Goal: Task Accomplishment & Management: Use online tool/utility

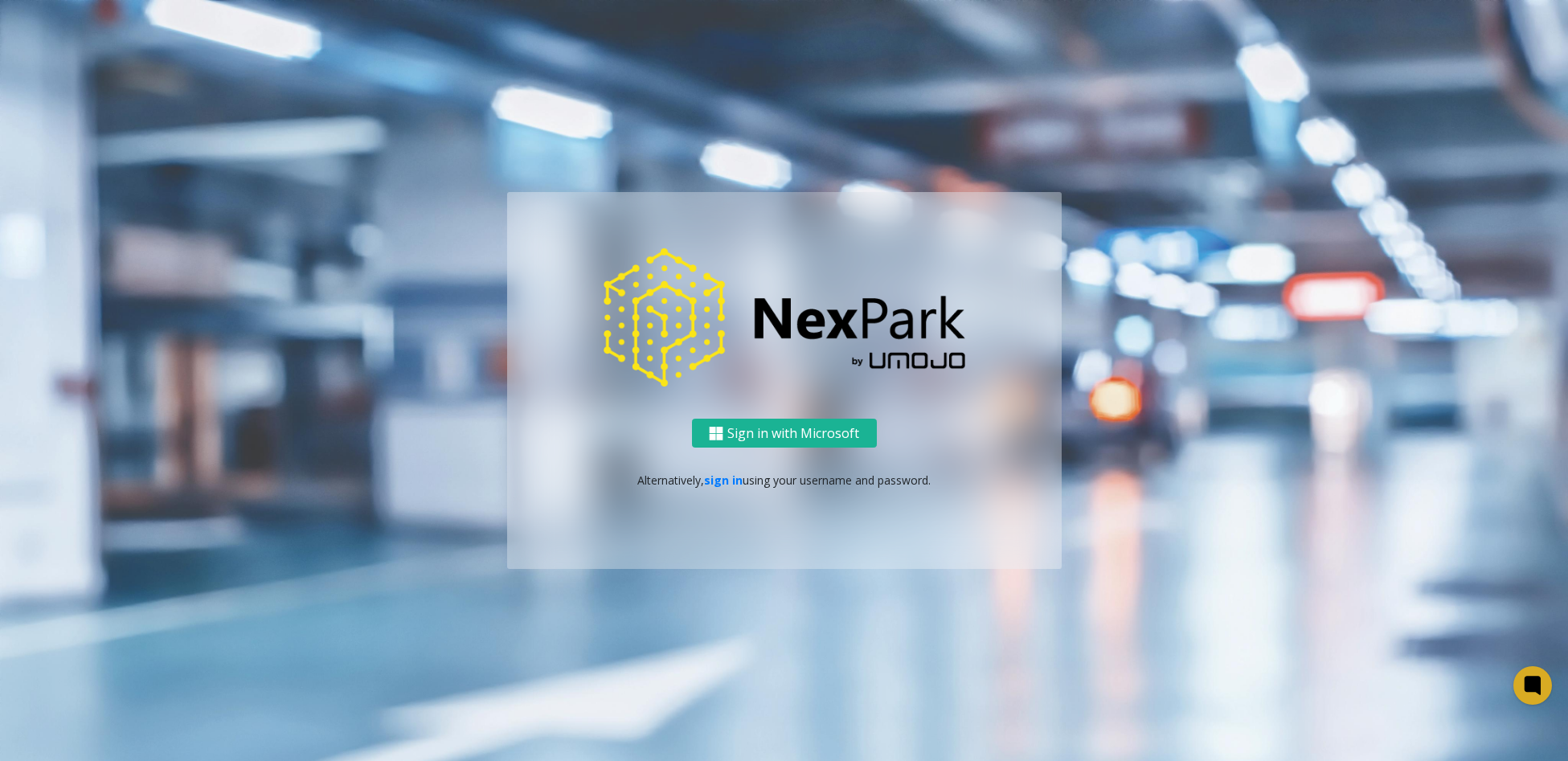
drag, startPoint x: 718, startPoint y: 494, endPoint x: 726, endPoint y: 473, distance: 22.5
click at [719, 492] on div "Sign in with Microsoft Alternatively, sign in using your username and password." at bounding box center [784, 494] width 554 height 151
click at [726, 473] on link "sign in" at bounding box center [724, 479] width 39 height 15
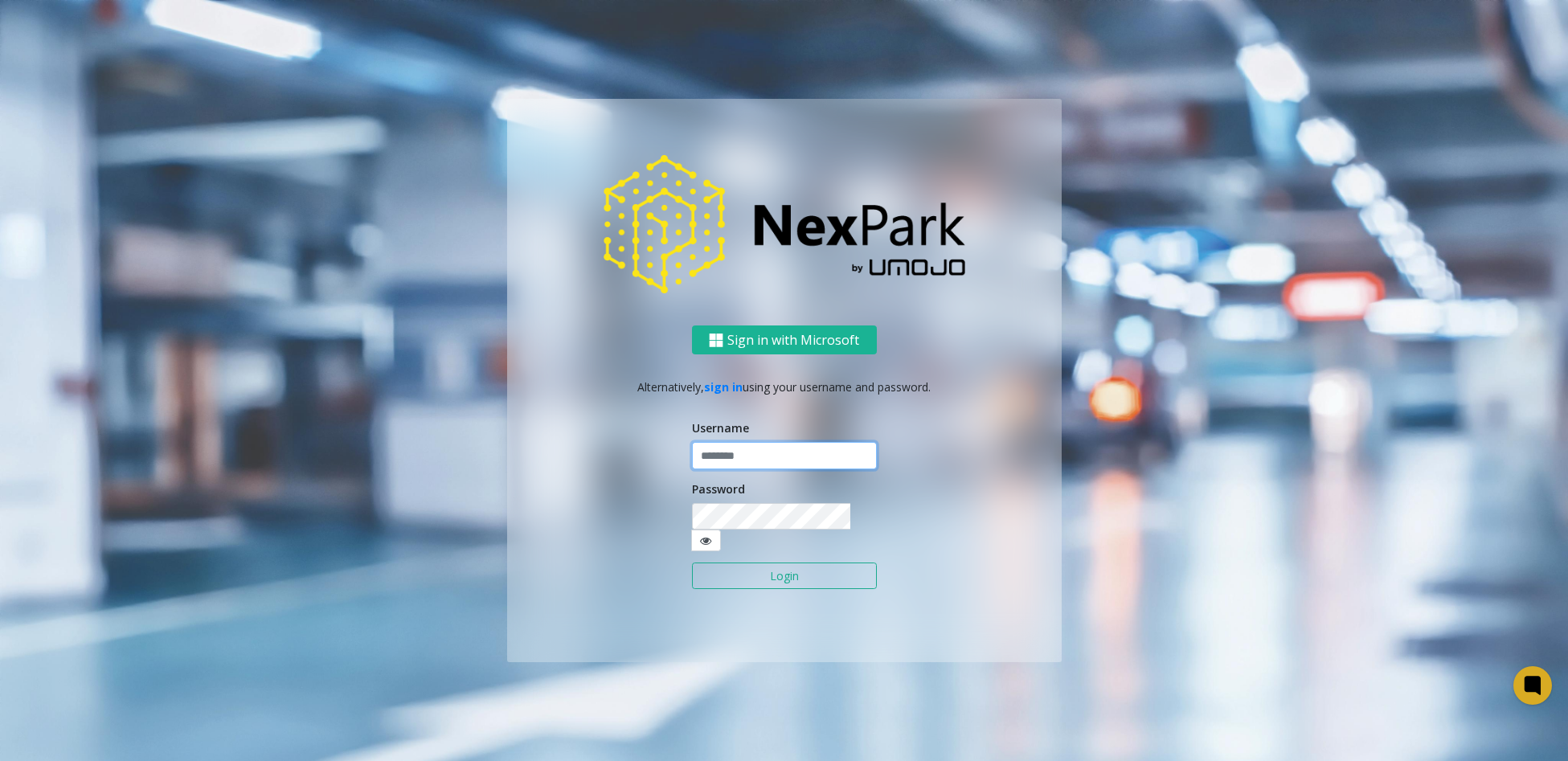
click at [769, 455] on input "text" at bounding box center [784, 454] width 185 height 27
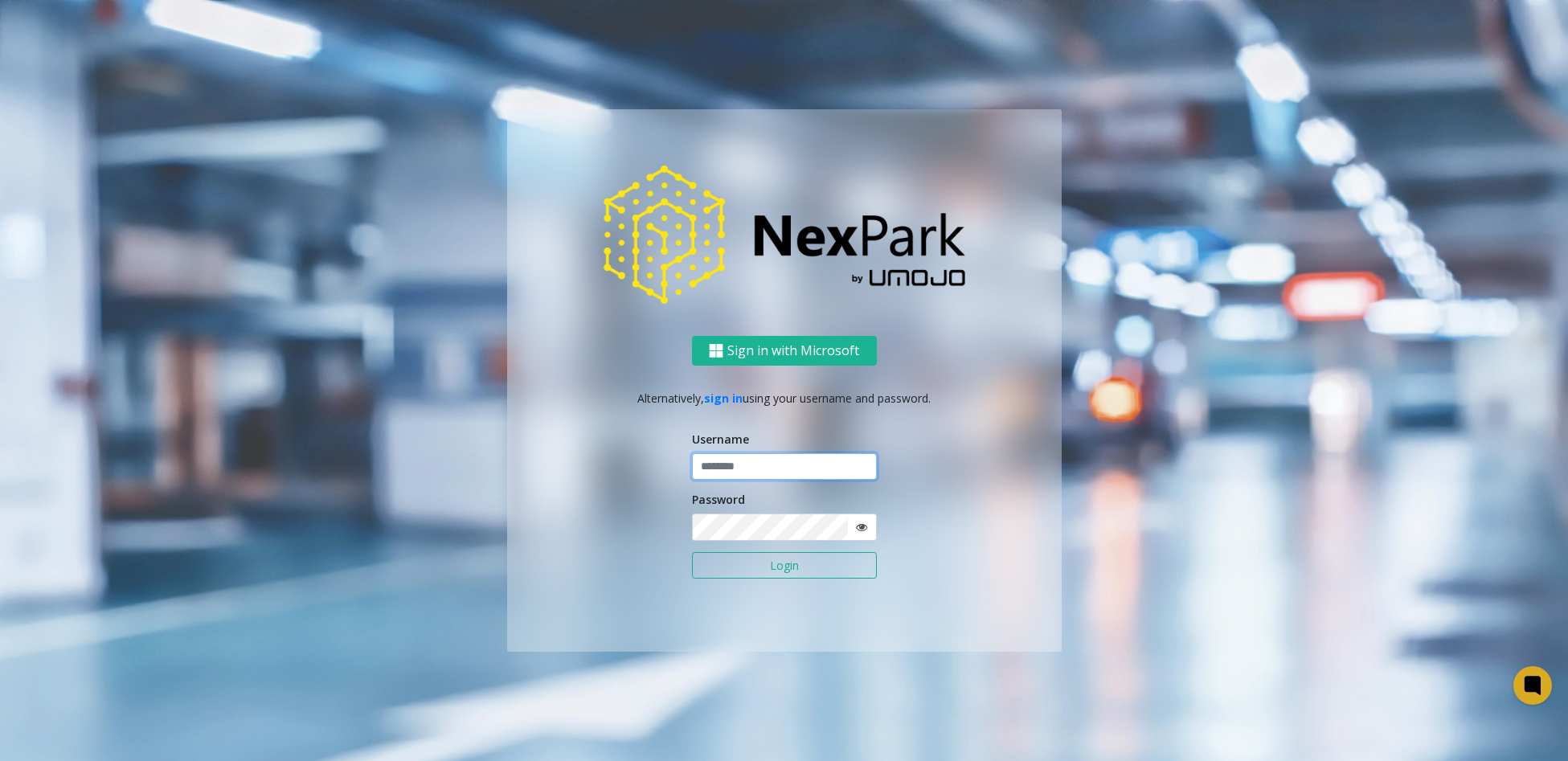
click at [769, 455] on input "text" at bounding box center [784, 466] width 185 height 27
type input "*"
type input "********"
click at [713, 560] on button "Login" at bounding box center [784, 565] width 185 height 27
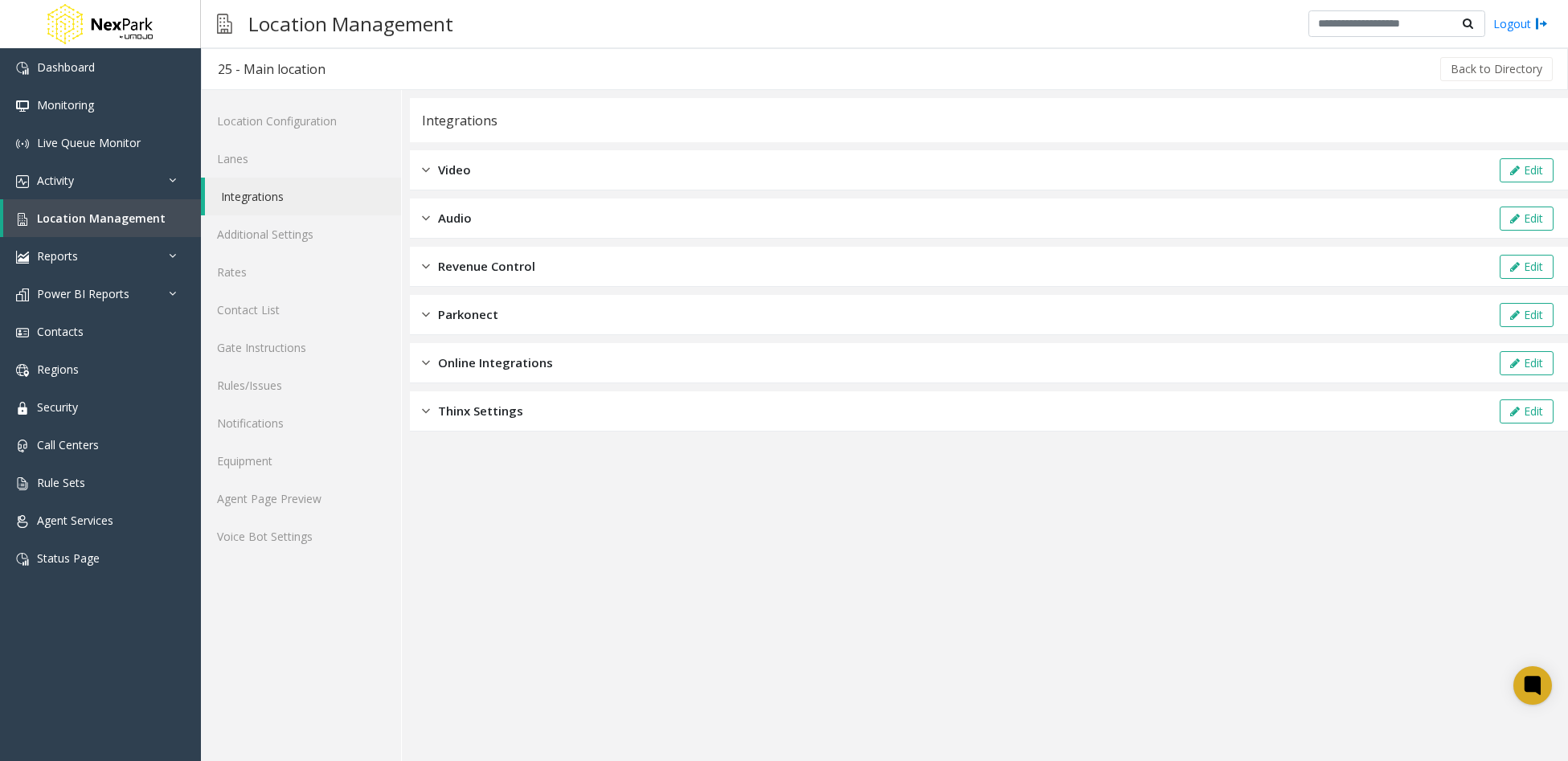
click at [286, 196] on link "Integrations" at bounding box center [303, 196] width 196 height 38
click at [306, 203] on link "Integrations" at bounding box center [303, 196] width 196 height 38
click at [535, 371] on span "Online Integrations" at bounding box center [495, 363] width 115 height 18
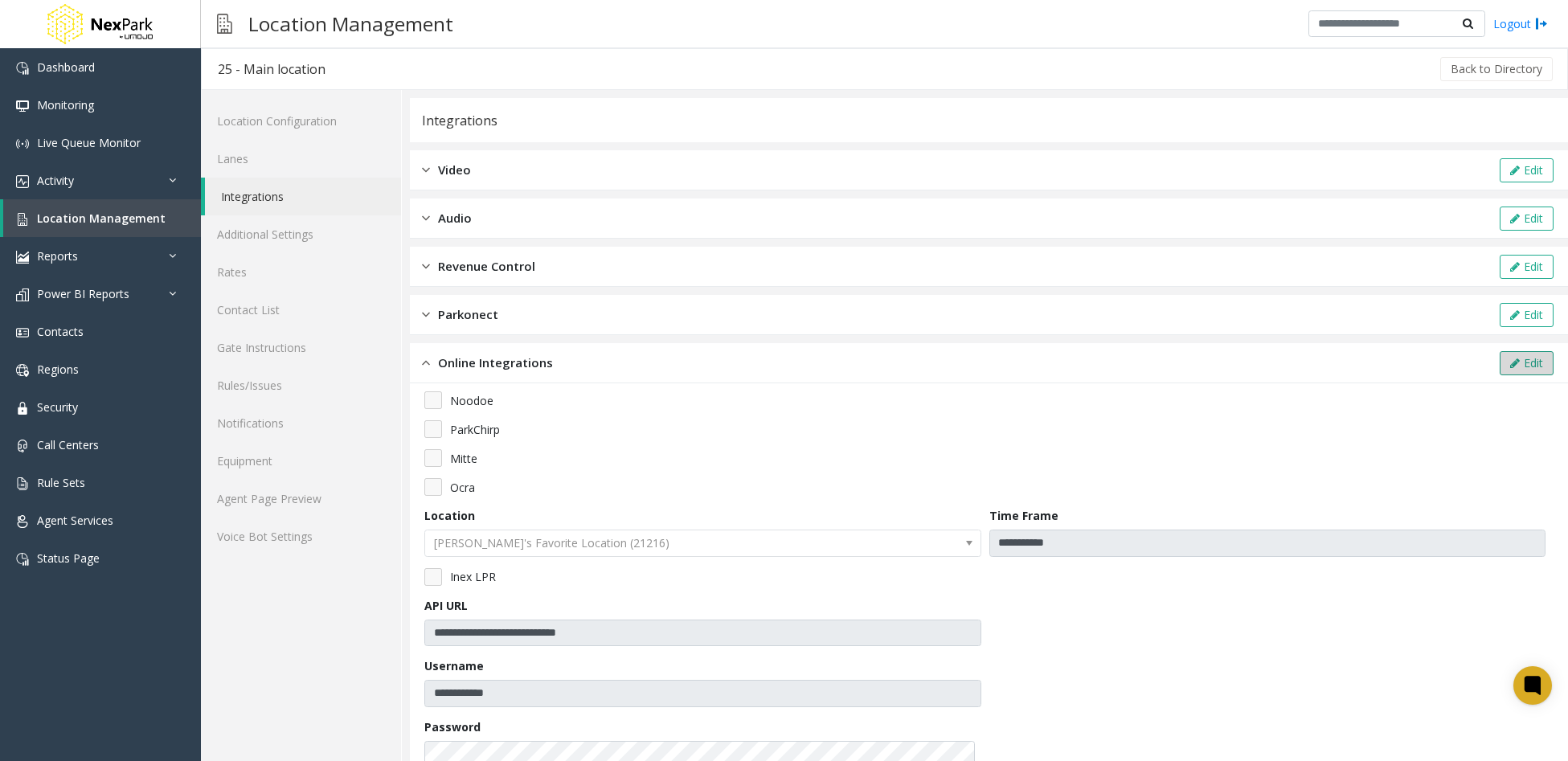
click at [1528, 357] on button "Edit" at bounding box center [1526, 363] width 53 height 25
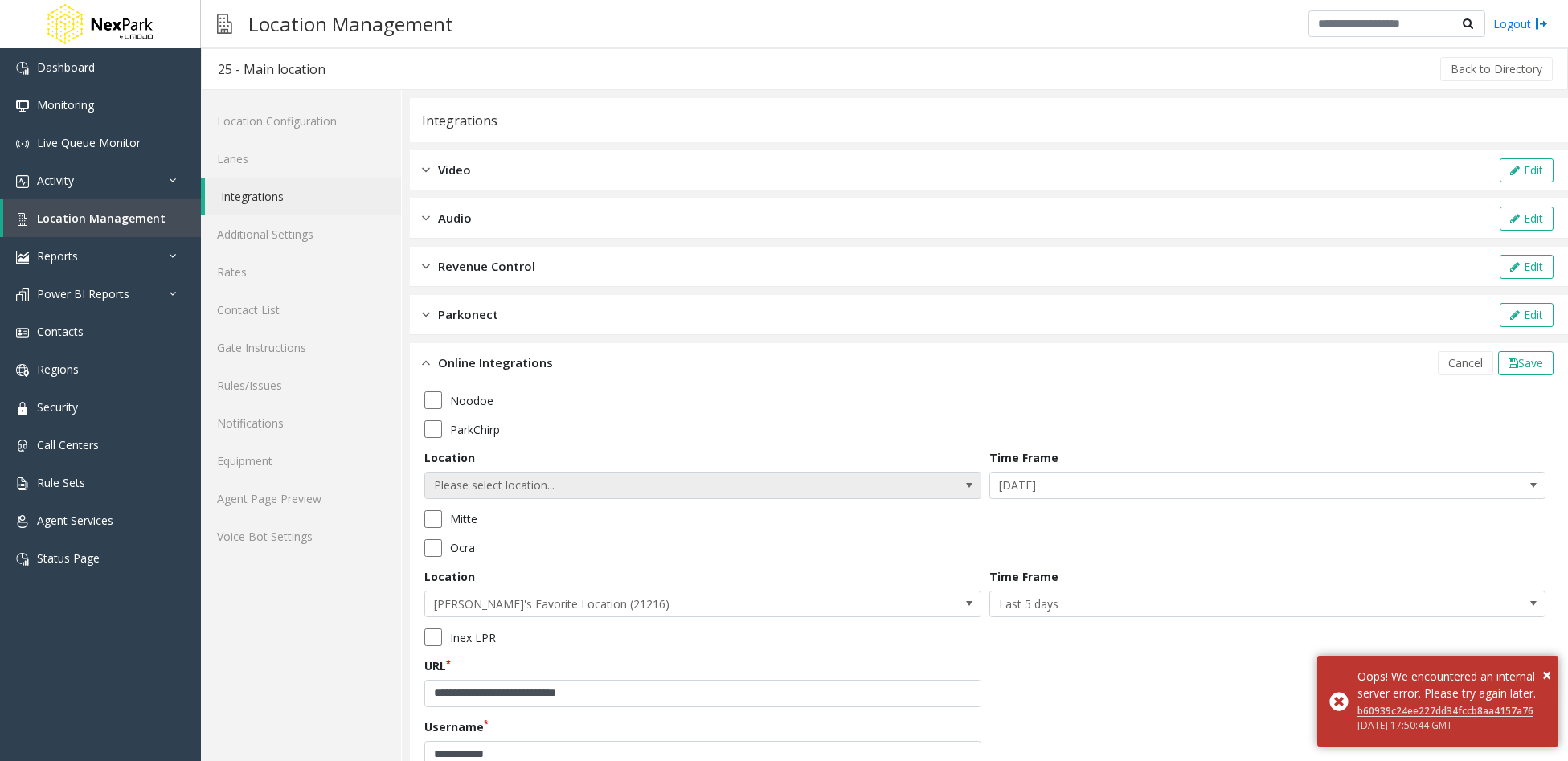
click at [740, 482] on span "Please select location..." at bounding box center [646, 484] width 443 height 25
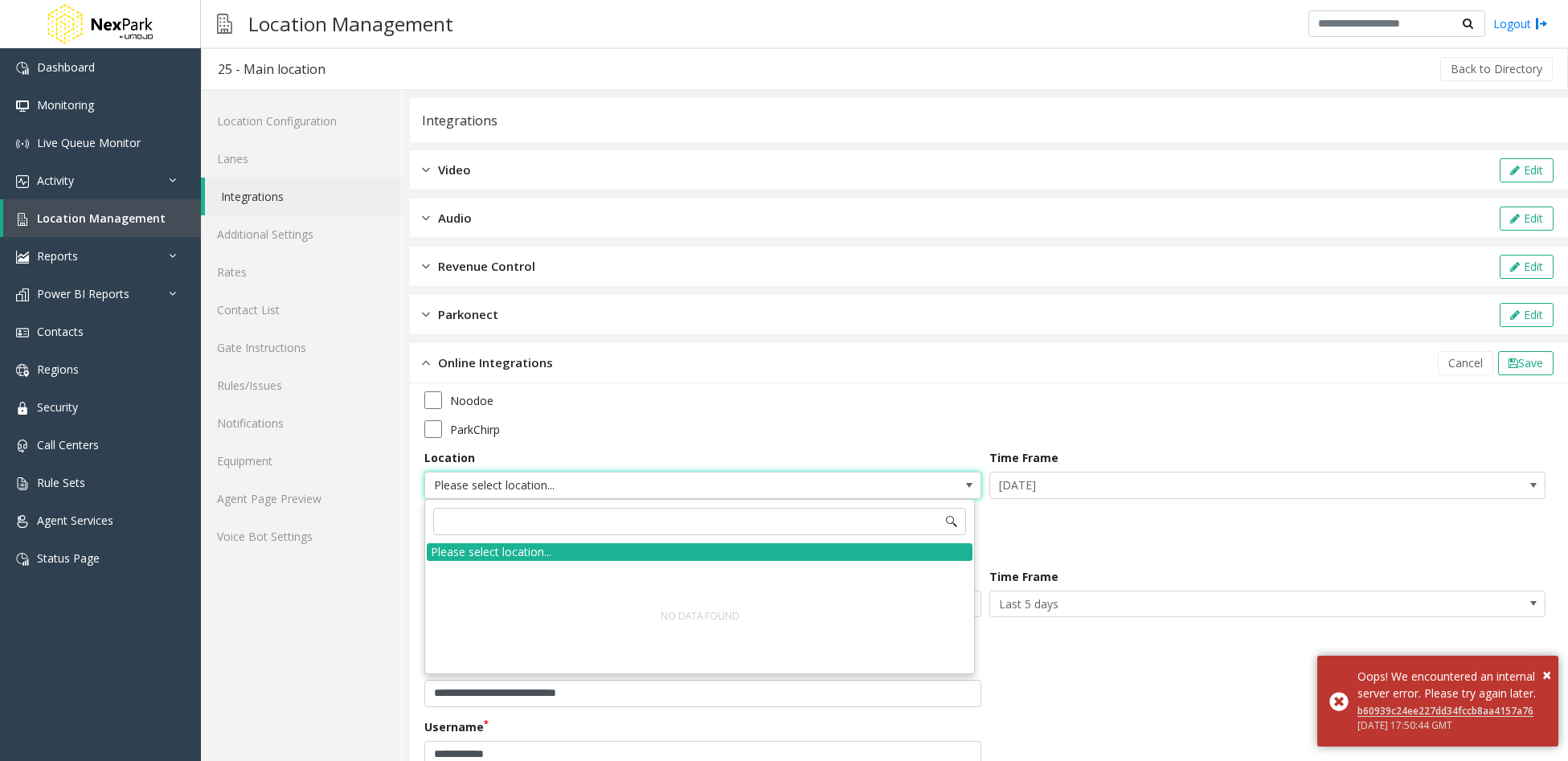
click at [985, 403] on div "Noodoe" at bounding box center [988, 400] width 1129 height 18
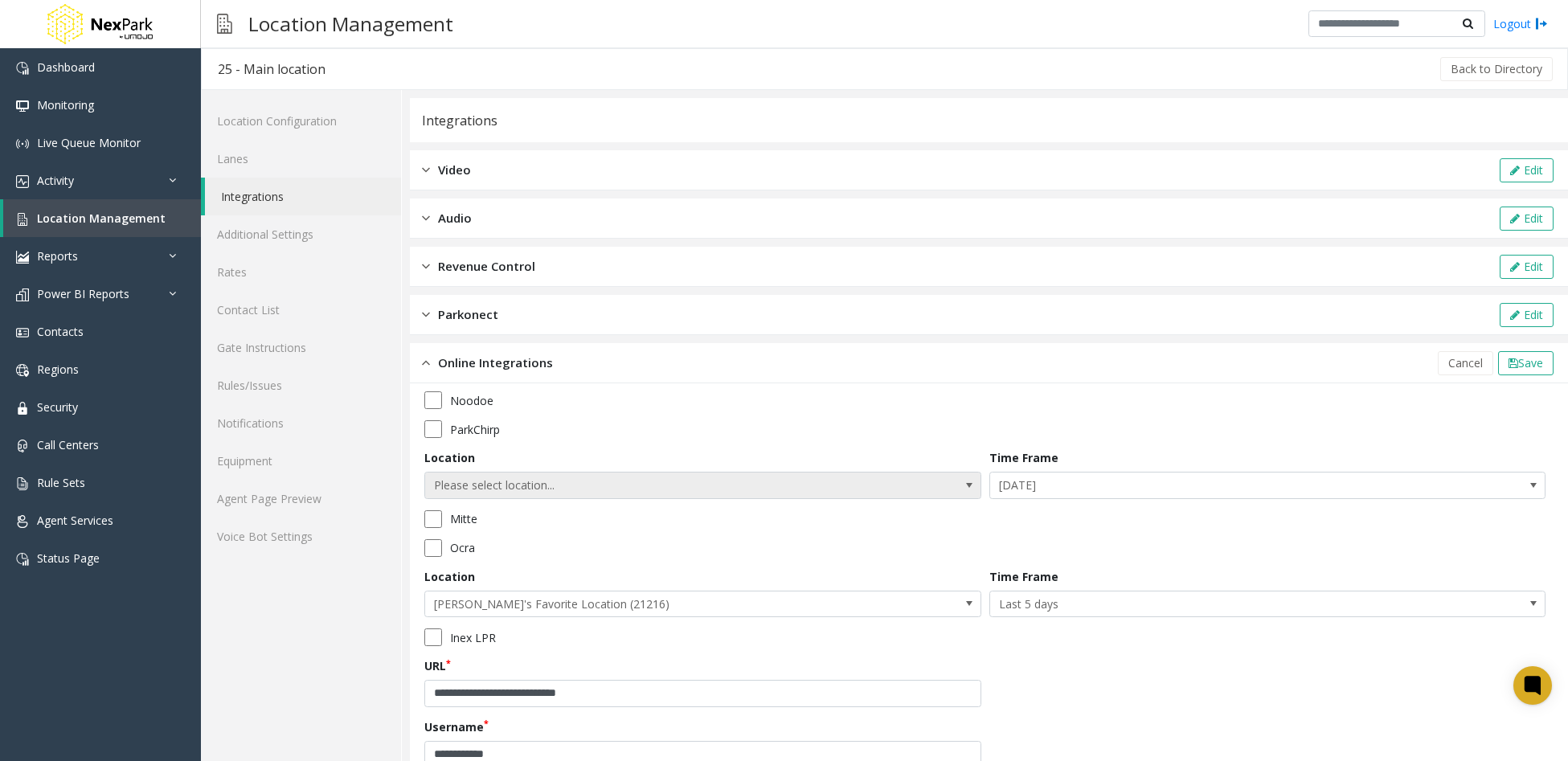
click at [934, 481] on span "Please select location..." at bounding box center [703, 484] width 557 height 27
